Goal: Find specific page/section: Find specific page/section

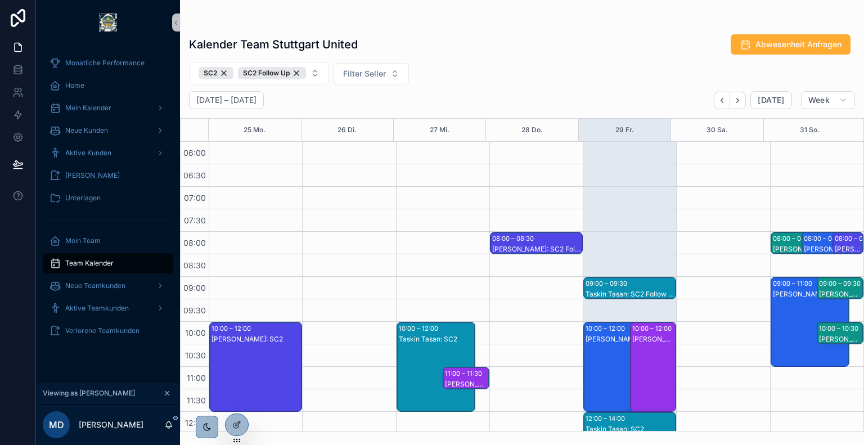
scroll to position [416, 0]
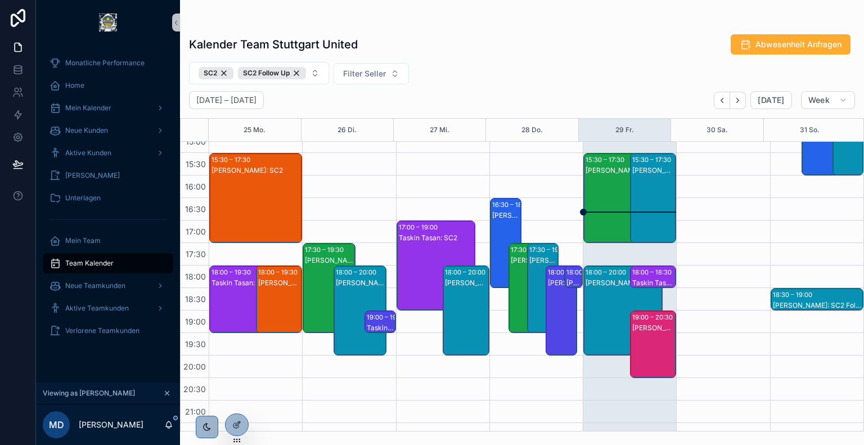
click at [586, 187] on div "[PERSON_NAME]: SC2" at bounding box center [623, 209] width 75 height 88
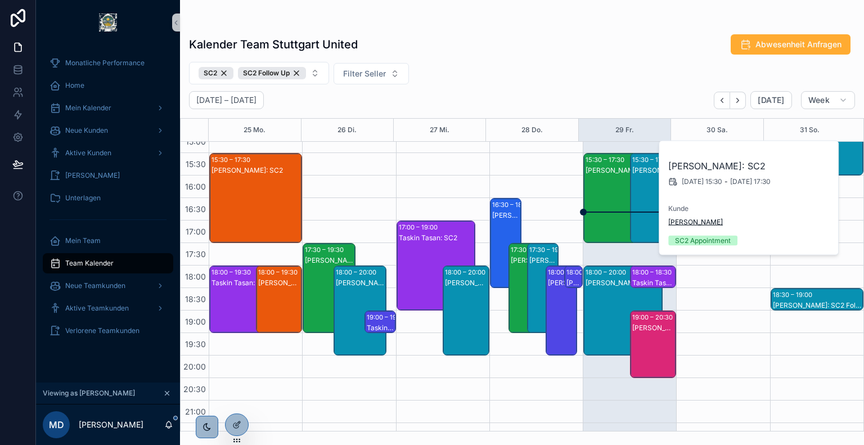
click at [702, 219] on span "[PERSON_NAME]" at bounding box center [696, 222] width 55 height 9
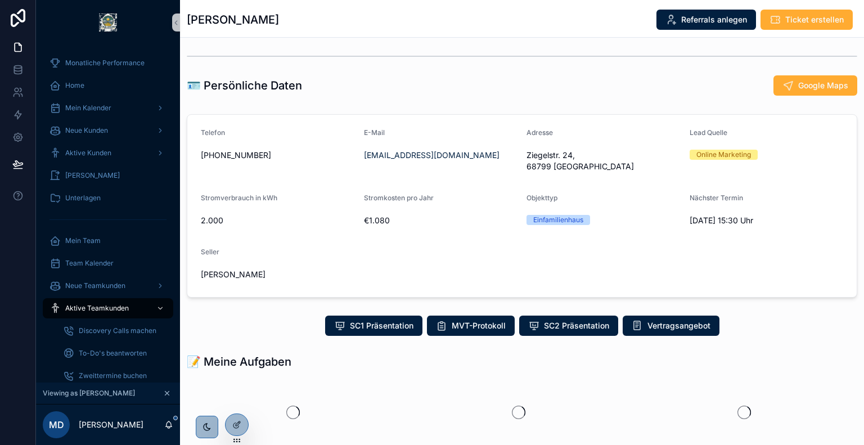
scroll to position [76, 0]
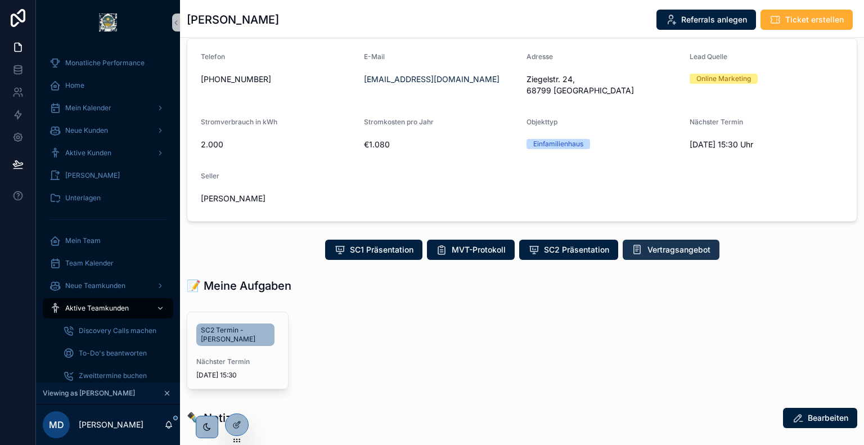
click at [673, 244] on span "Vertragsangebot" at bounding box center [679, 249] width 63 height 11
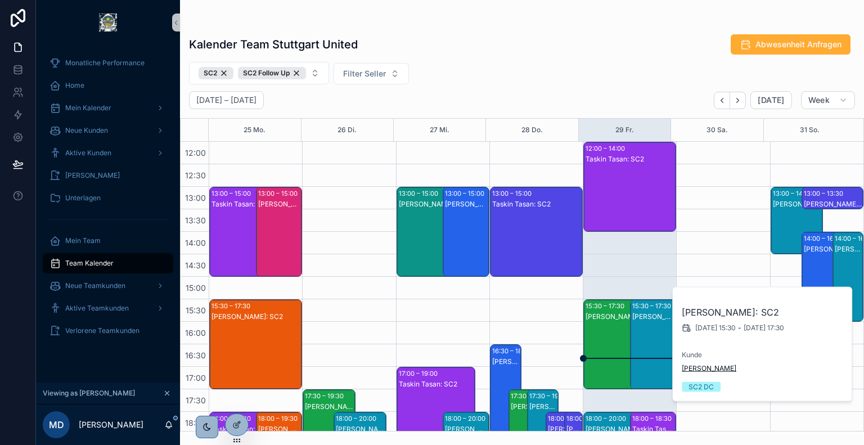
click at [699, 369] on span "[PERSON_NAME]" at bounding box center [709, 368] width 55 height 9
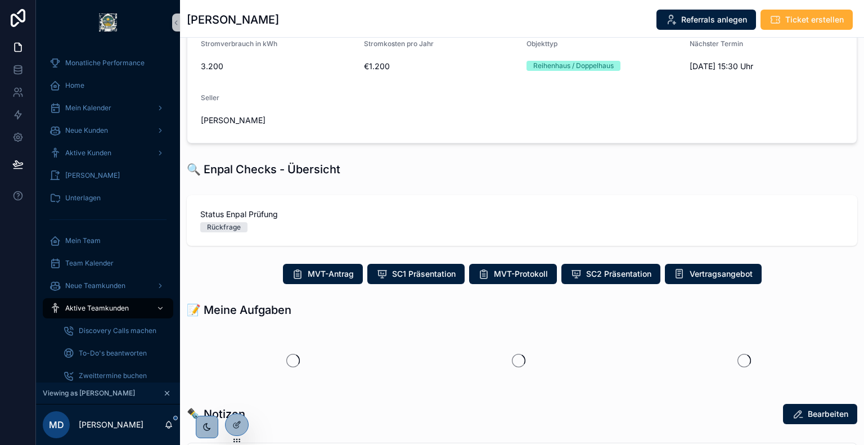
scroll to position [144, 0]
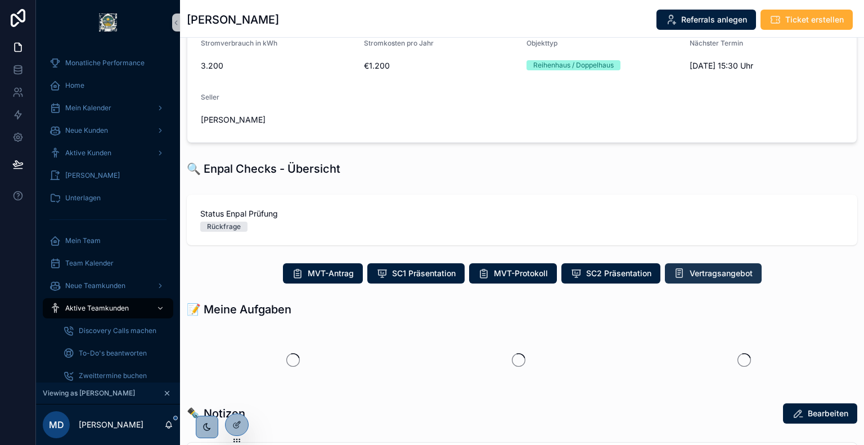
click at [708, 273] on span "Vertragsangebot" at bounding box center [721, 273] width 63 height 11
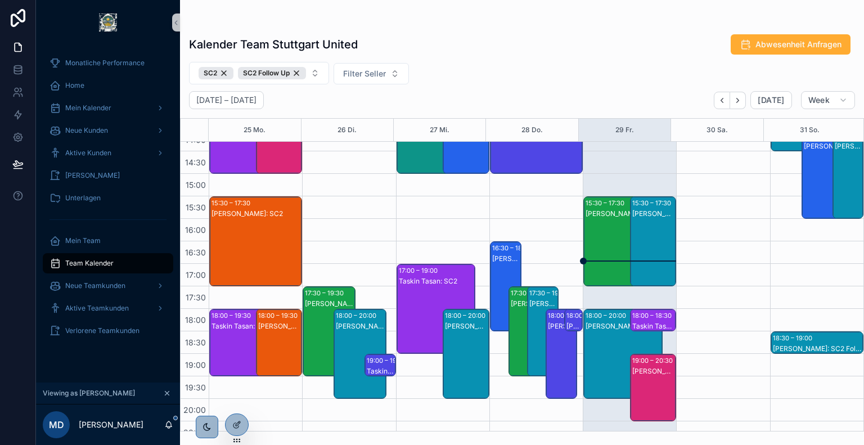
scroll to position [375, 0]
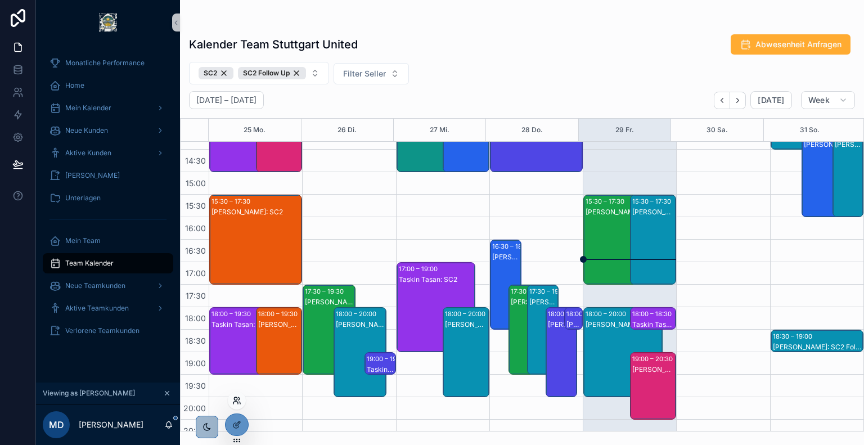
click at [238, 404] on icon at bounding box center [236, 403] width 5 height 2
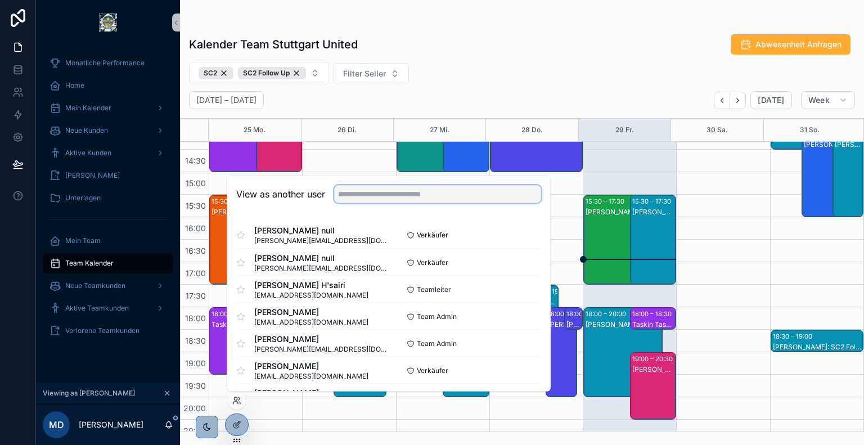
click at [401, 196] on input "text" at bounding box center [437, 194] width 207 height 18
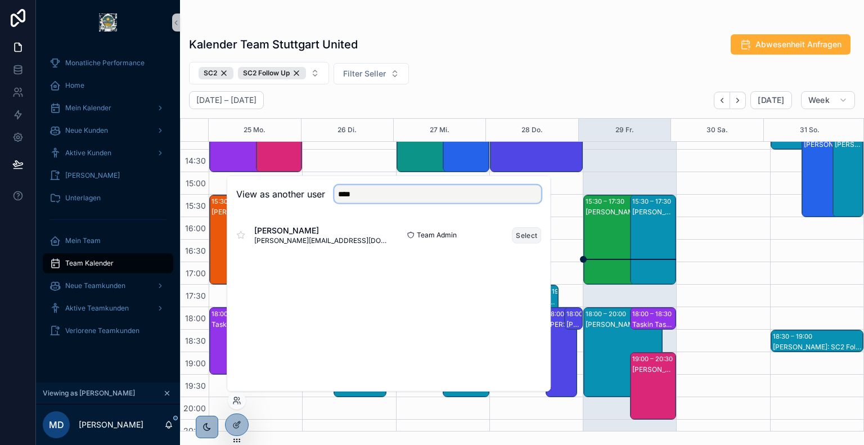
type input "****"
click at [519, 234] on button "Select" at bounding box center [526, 235] width 29 height 16
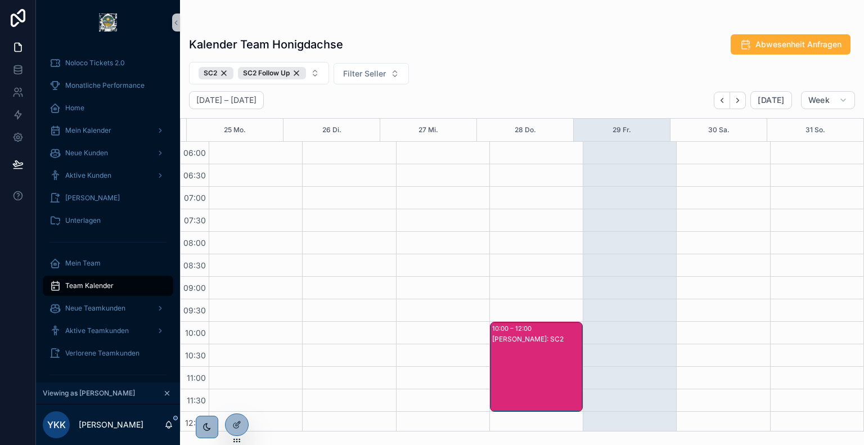
click at [442, 73] on div "SC2 SC2 Follow Up Filter Seller" at bounding box center [522, 73] width 684 height 23
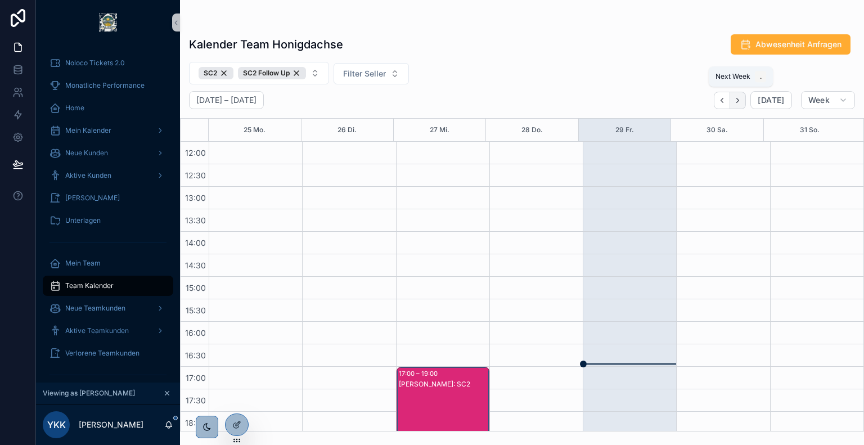
click at [742, 101] on icon "Next" at bounding box center [738, 100] width 8 height 8
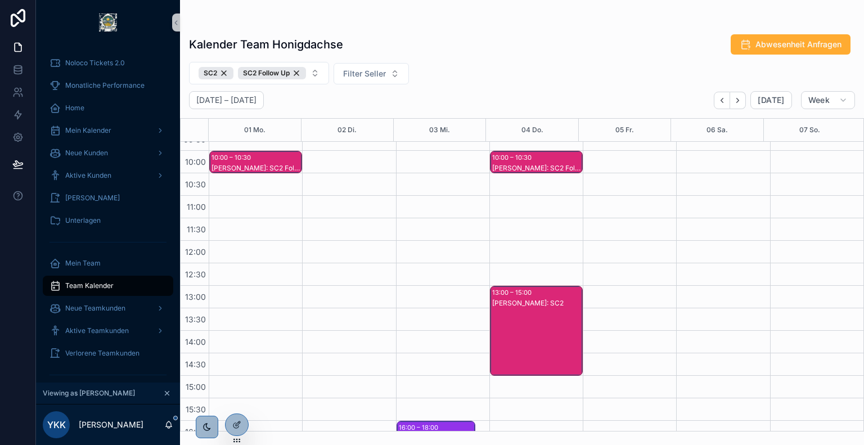
scroll to position [144, 0]
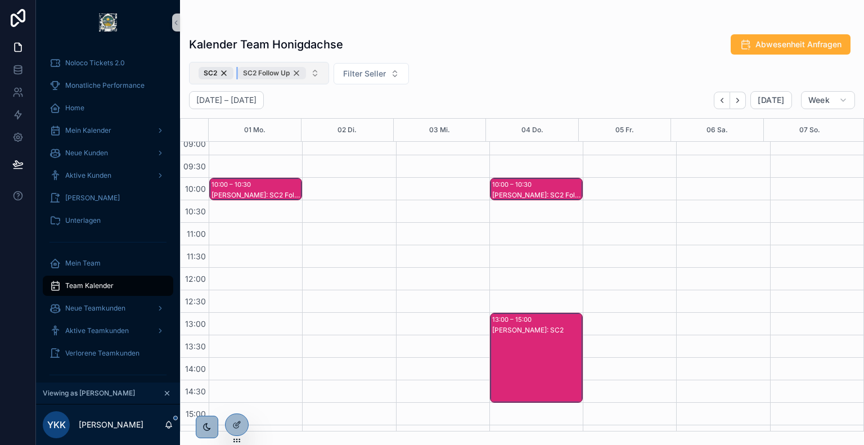
click at [297, 69] on div "SC2 Follow Up" at bounding box center [272, 73] width 68 height 12
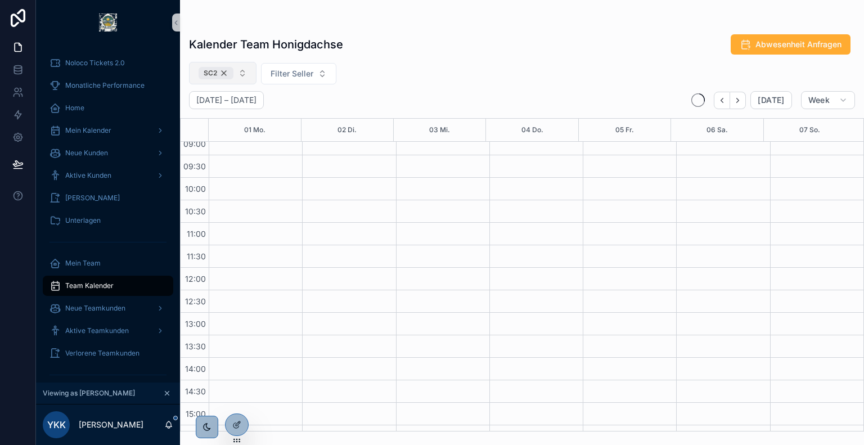
click at [226, 74] on div "SC2" at bounding box center [216, 73] width 35 height 12
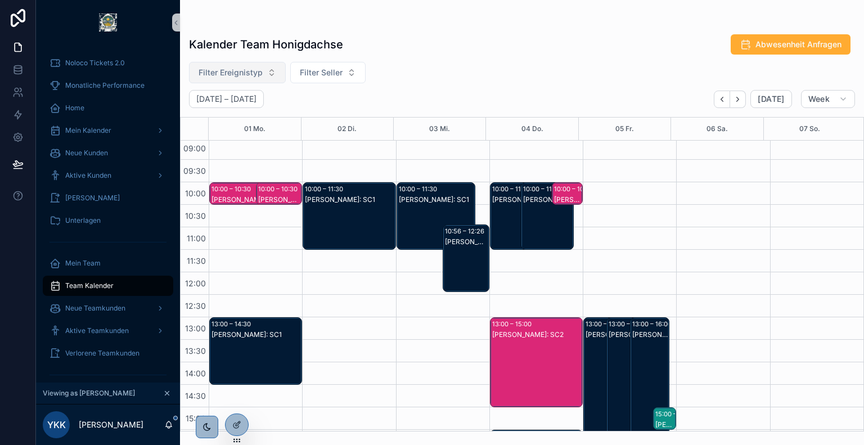
scroll to position [137, 0]
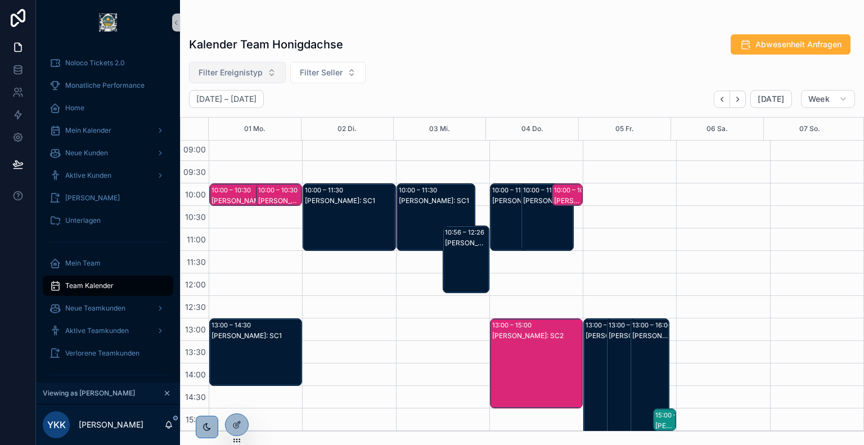
click at [232, 69] on span "Filter Ereignistyp" at bounding box center [231, 72] width 64 height 11
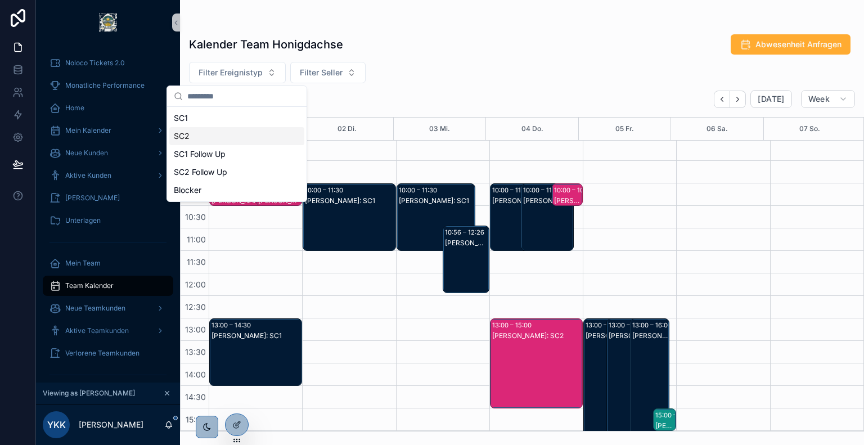
click at [240, 141] on div "SC2" at bounding box center [236, 136] width 135 height 18
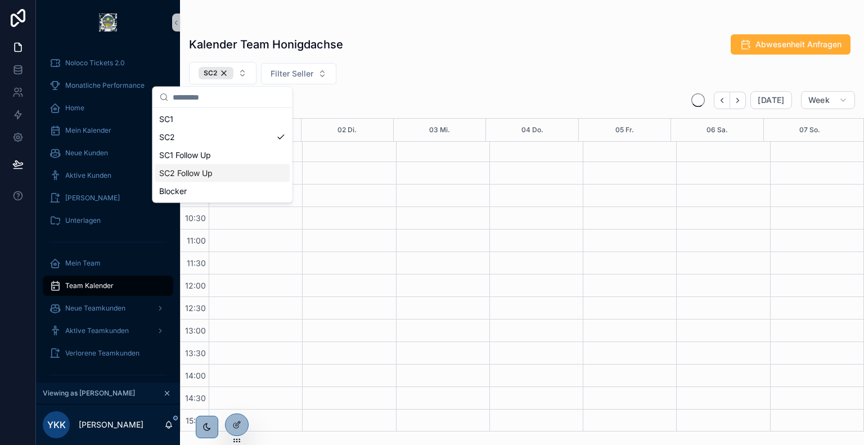
click at [235, 167] on div "SC2 Follow Up" at bounding box center [222, 173] width 135 height 18
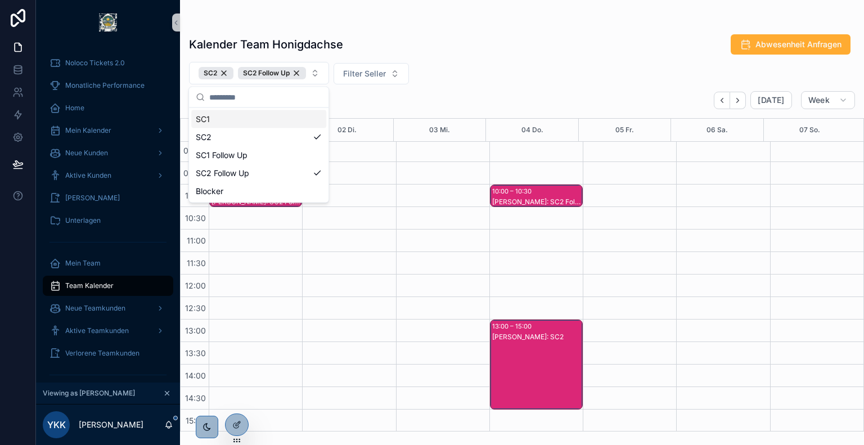
click at [457, 53] on div "Kalender Team Honigdachse Abwesenheit Anfragen" at bounding box center [522, 44] width 666 height 21
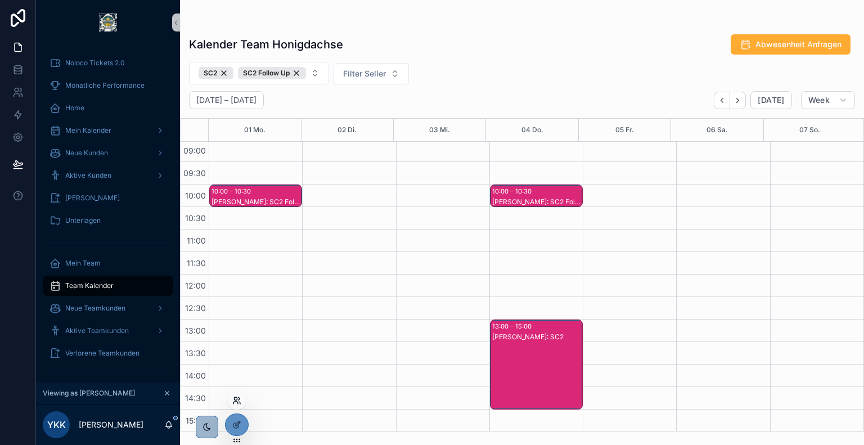
click at [236, 401] on icon at bounding box center [236, 400] width 9 height 9
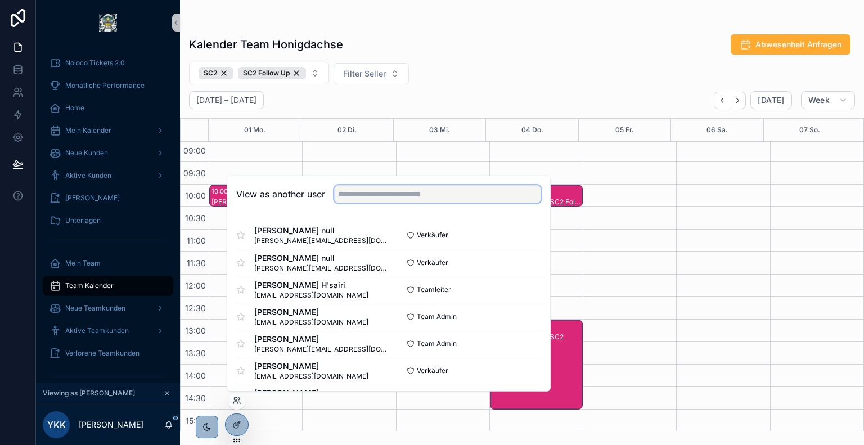
click at [419, 195] on input "text" at bounding box center [437, 194] width 207 height 18
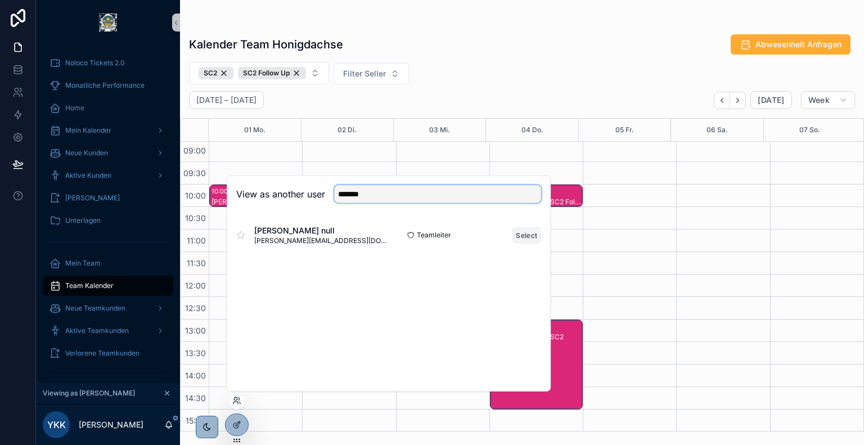
type input "*******"
click at [522, 235] on button "Select" at bounding box center [526, 235] width 29 height 16
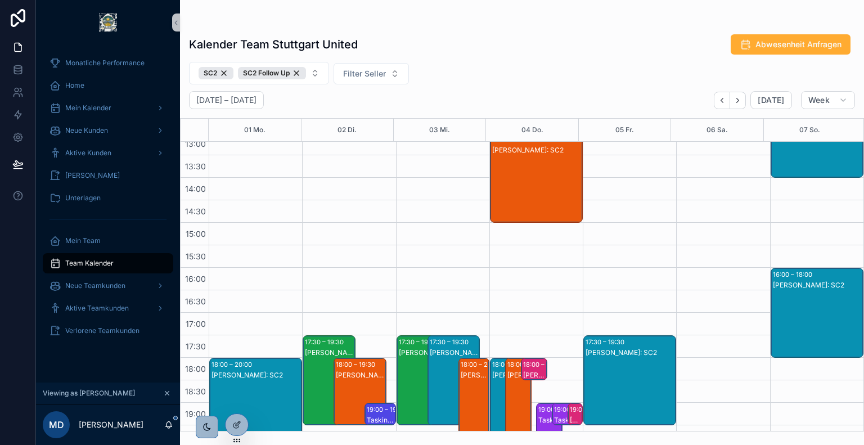
scroll to position [322, 0]
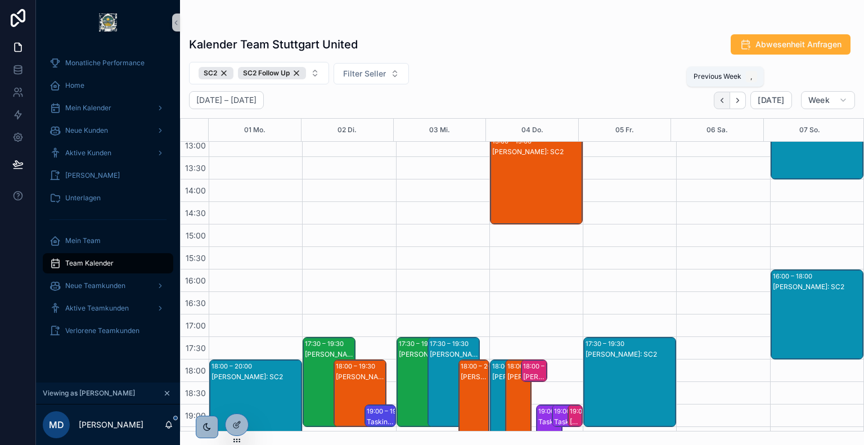
click at [730, 96] on button "Back" at bounding box center [722, 100] width 16 height 17
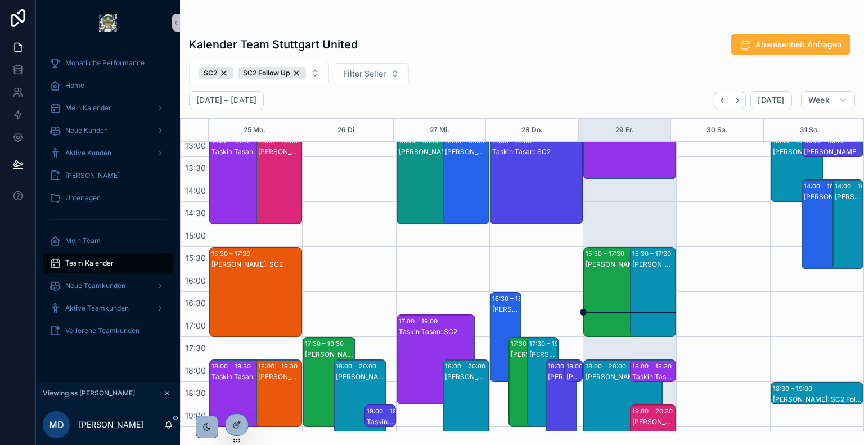
scroll to position [346, 0]
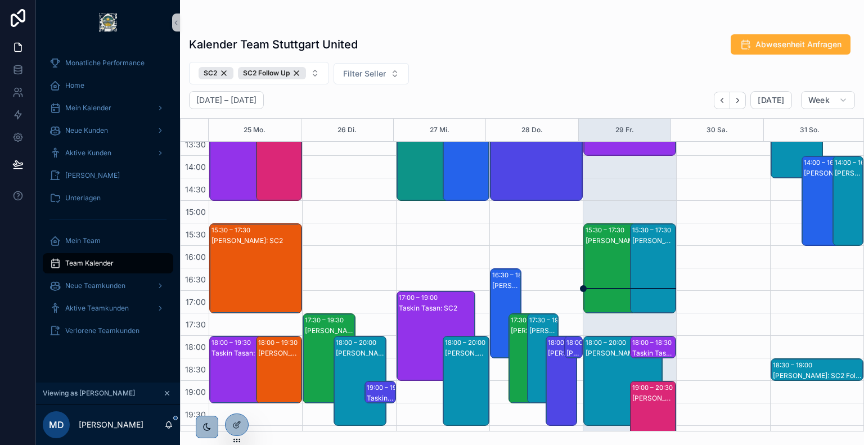
click at [635, 251] on div "[PERSON_NAME]: SC2" at bounding box center [654, 280] width 43 height 88
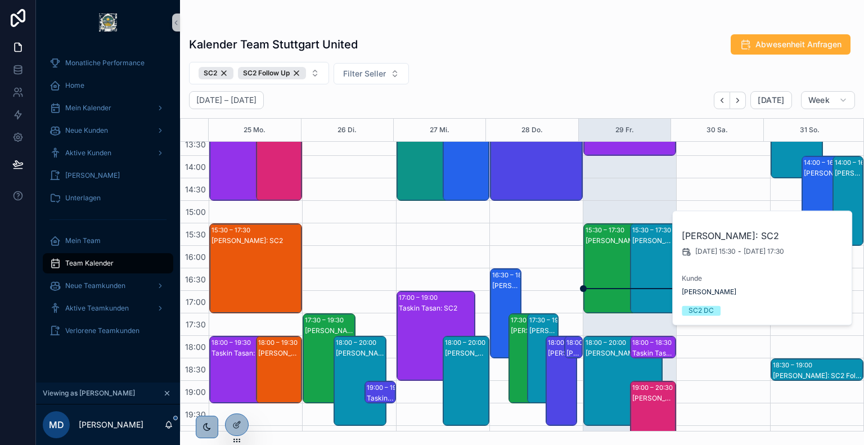
click at [604, 270] on div "[PERSON_NAME]: SC2" at bounding box center [623, 280] width 75 height 88
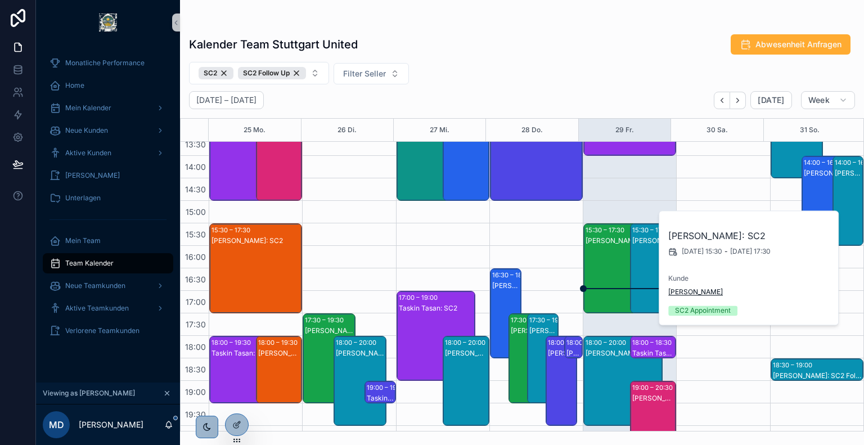
click at [683, 289] on span "[PERSON_NAME]" at bounding box center [696, 292] width 55 height 9
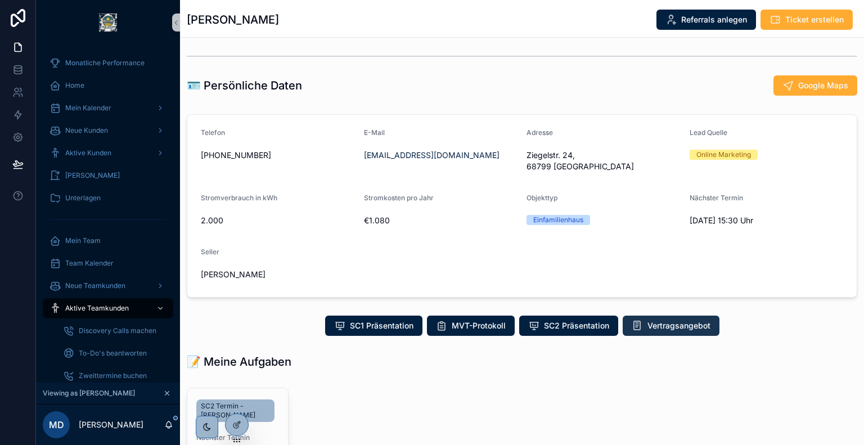
scroll to position [122, 0]
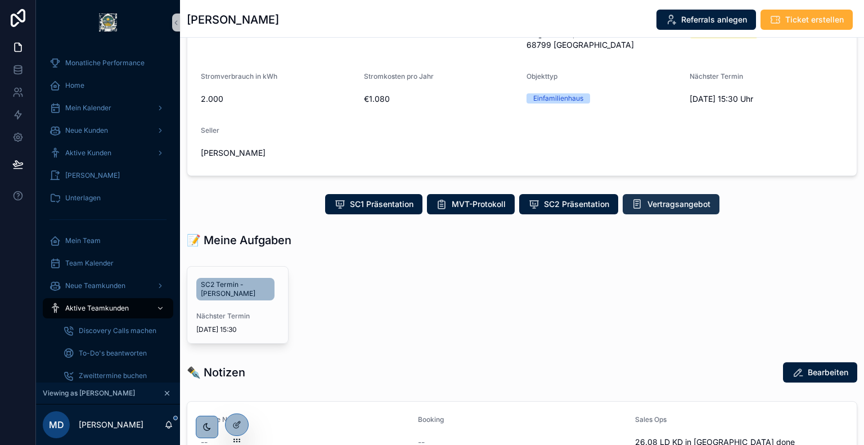
click at [658, 199] on span "Vertragsangebot" at bounding box center [679, 204] width 63 height 11
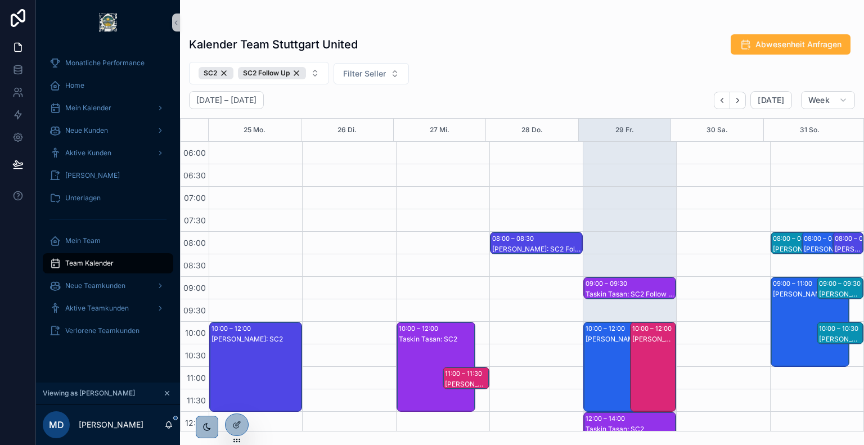
scroll to position [270, 0]
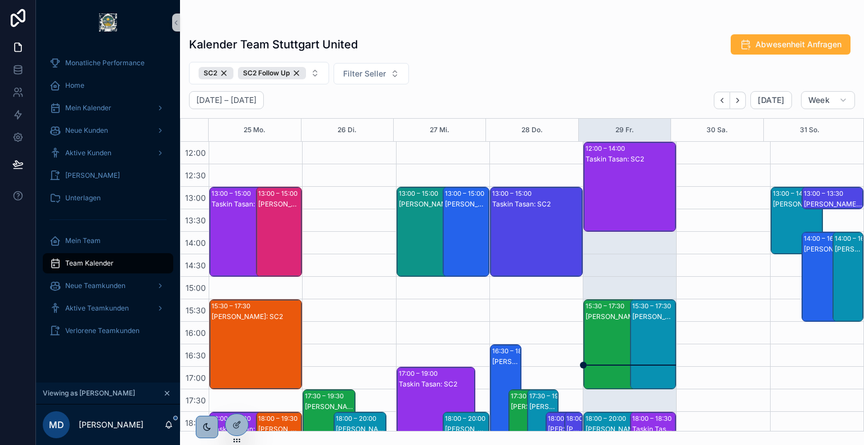
click at [655, 321] on div "[PERSON_NAME]: SC2" at bounding box center [654, 356] width 43 height 88
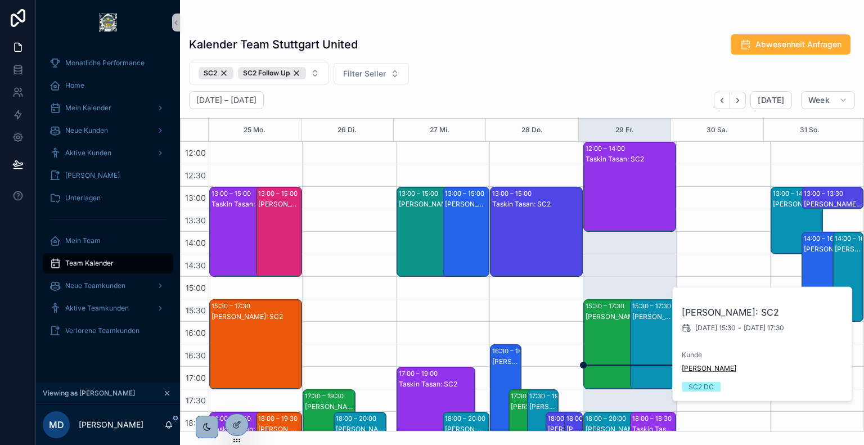
click at [702, 370] on span "[PERSON_NAME]" at bounding box center [709, 368] width 55 height 9
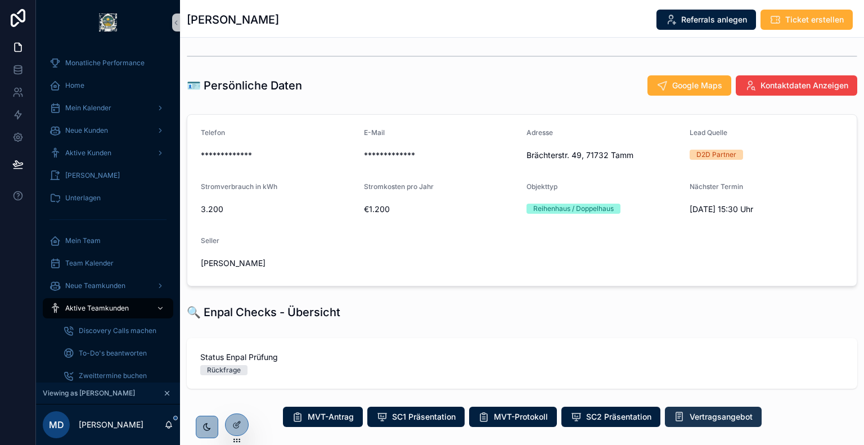
scroll to position [140, 0]
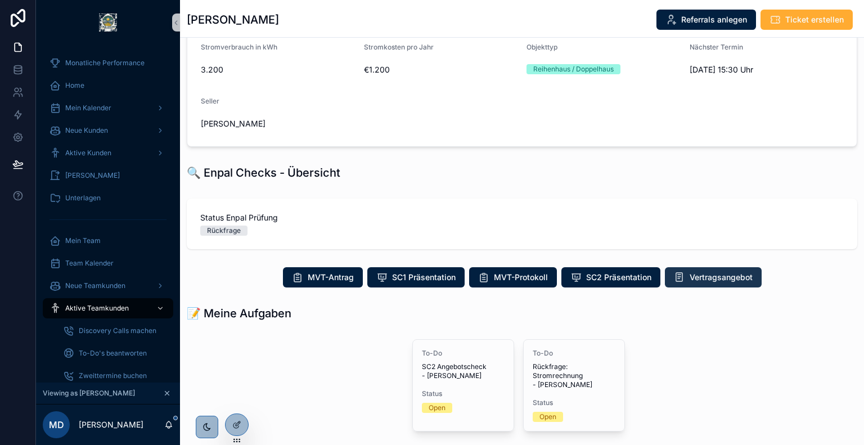
click at [701, 279] on span "Vertragsangebot" at bounding box center [721, 277] width 63 height 11
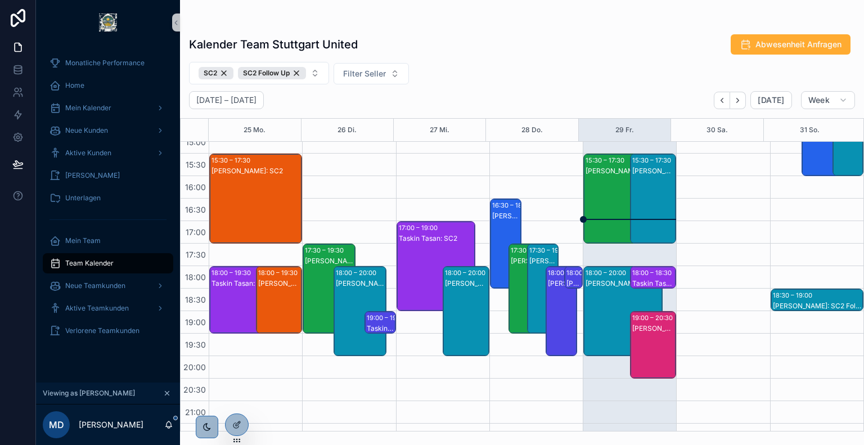
scroll to position [419, 0]
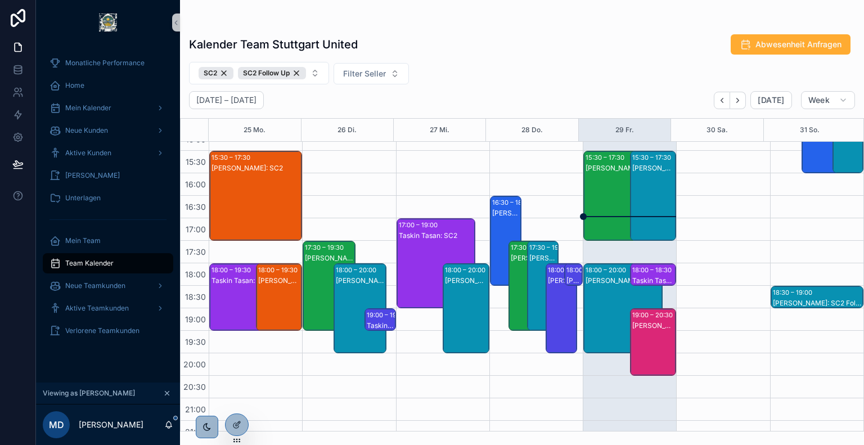
click at [655, 330] on div "[PERSON_NAME] Böckmann: SC2 Follow Up" at bounding box center [654, 353] width 43 height 65
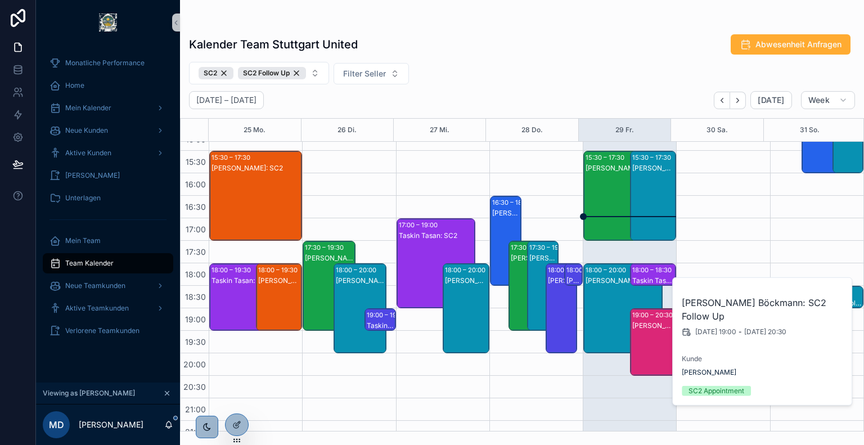
click at [602, 293] on div "[PERSON_NAME]: SC2" at bounding box center [623, 320] width 75 height 88
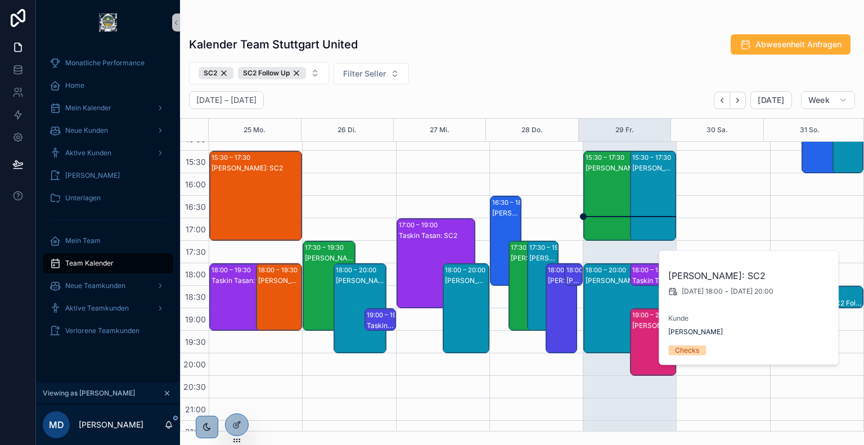
click at [544, 75] on div "SC2 SC2 Follow Up Filter Seller" at bounding box center [522, 73] width 684 height 23
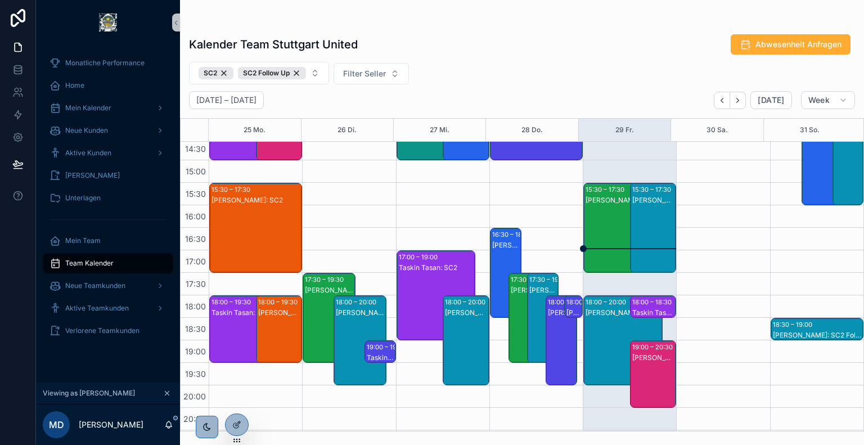
scroll to position [386, 0]
